Goal: Task Accomplishment & Management: Complete application form

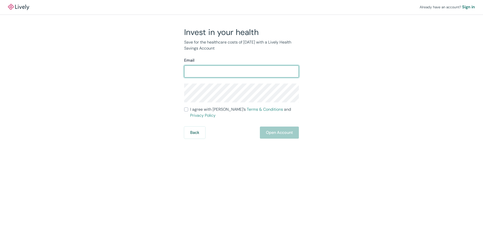
click at [209, 71] on input "Email" at bounding box center [241, 71] width 115 height 10
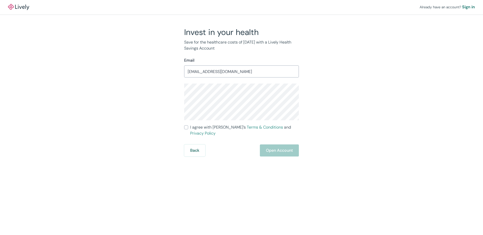
type input "[EMAIL_ADDRESS][DOMAIN_NAME]"
click at [186, 126] on input "I agree with Lively’s Terms & Conditions and Privacy Policy" at bounding box center [186, 127] width 4 height 4
checkbox input "true"
click at [125, 83] on div "Invest in your health Save for the healthcare costs of [DATE] with a Lively Hea…" at bounding box center [239, 91] width 242 height 129
click at [222, 155] on div "Already have an account? Sign in Invest in your health Save for the healthcare …" at bounding box center [241, 117] width 483 height 235
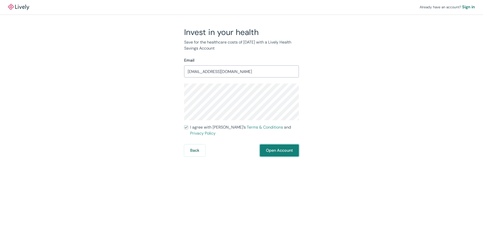
click at [263, 146] on button "Open Account" at bounding box center [279, 150] width 39 height 12
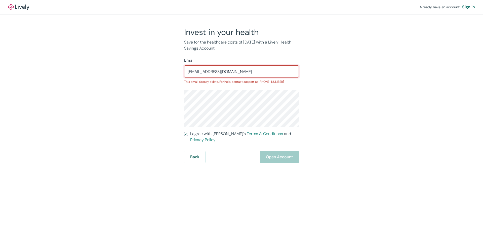
drag, startPoint x: 228, startPoint y: 72, endPoint x: 163, endPoint y: 69, distance: 65.0
click at [163, 69] on div "Invest in your health Save for the healthcare costs of [DATE] with a Lively Hea…" at bounding box center [239, 95] width 242 height 136
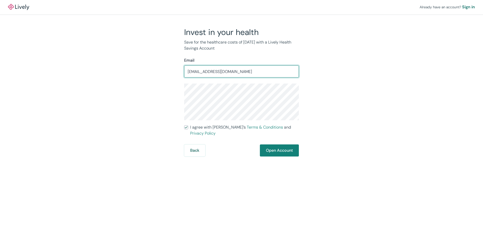
type input "[EMAIL_ADDRESS][DOMAIN_NAME]"
drag, startPoint x: 304, startPoint y: 173, endPoint x: 295, endPoint y: 151, distance: 23.8
click at [304, 172] on div "Already have an account? Sign in Invest in your health Save for the healthcare …" at bounding box center [241, 117] width 483 height 235
click at [292, 148] on button "Open Account" at bounding box center [279, 150] width 39 height 12
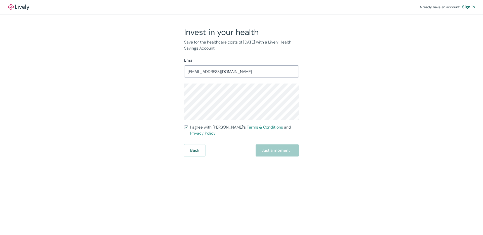
click at [135, 74] on div "Invest in your health Save for the healthcare costs of [DATE] with a Lively Hea…" at bounding box center [239, 91] width 242 height 129
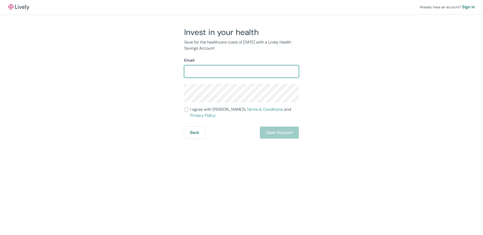
click at [201, 72] on input "Email" at bounding box center [241, 71] width 115 height 10
type input "[EMAIL_ADDRESS][DOMAIN_NAME]"
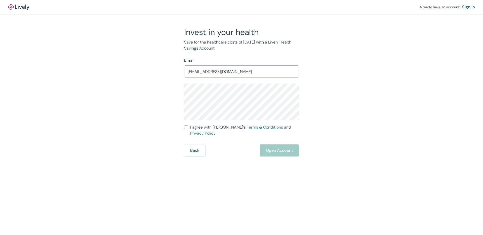
click at [308, 120] on div "Invest in your health Save for the healthcare costs of [DATE] with a Lively Hea…" at bounding box center [239, 91] width 242 height 129
click at [185, 129] on label "I agree with Lively’s Terms & Conditions and Privacy Policy" at bounding box center [241, 130] width 115 height 12
click at [185, 129] on input "I agree with Lively’s Terms & Conditions and Privacy Policy" at bounding box center [186, 127] width 4 height 4
checkbox input "true"
click at [270, 150] on button "Open Account" at bounding box center [279, 150] width 39 height 12
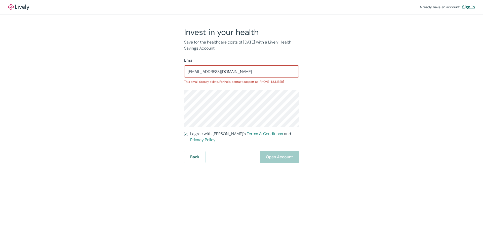
click at [468, 5] on div "Sign in" at bounding box center [468, 7] width 13 height 6
